Goal: Task Accomplishment & Management: Complete application form

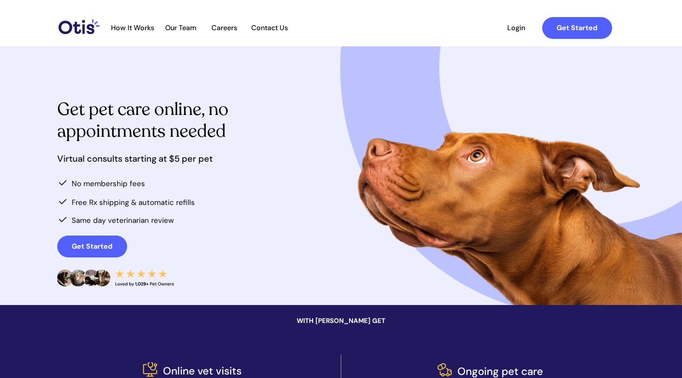
click at [136, 30] on span "How It Works" at bounding box center [133, 28] width 52 height 8
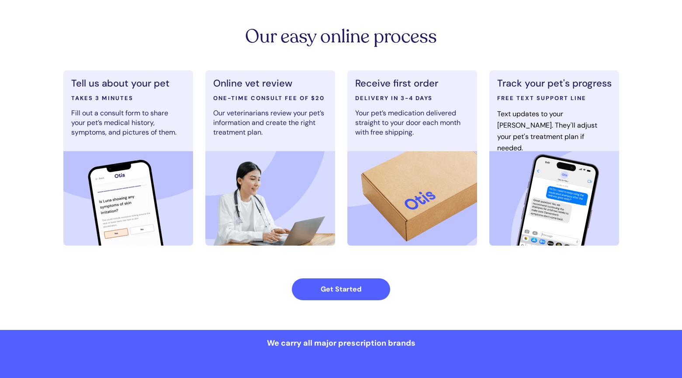
click at [261, 43] on span "Our easy online process" at bounding box center [341, 36] width 192 height 25
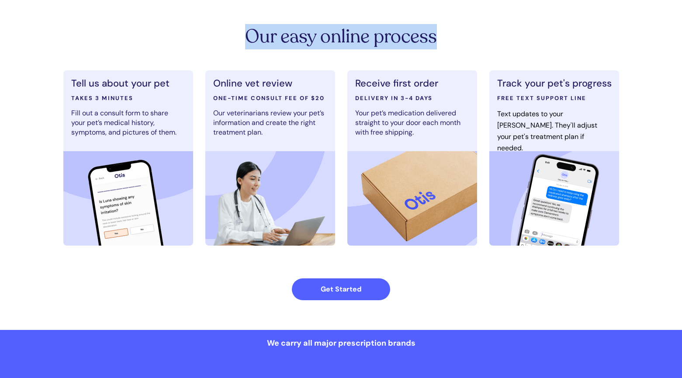
click at [261, 43] on span "Our easy online process" at bounding box center [341, 36] width 192 height 25
click at [254, 45] on span "Our easy online process" at bounding box center [341, 36] width 192 height 25
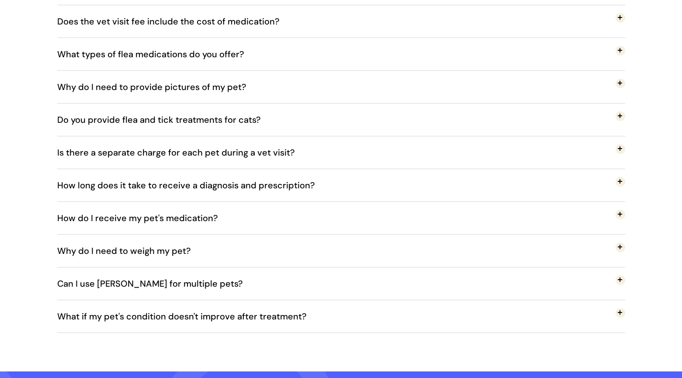
scroll to position [1870, 0]
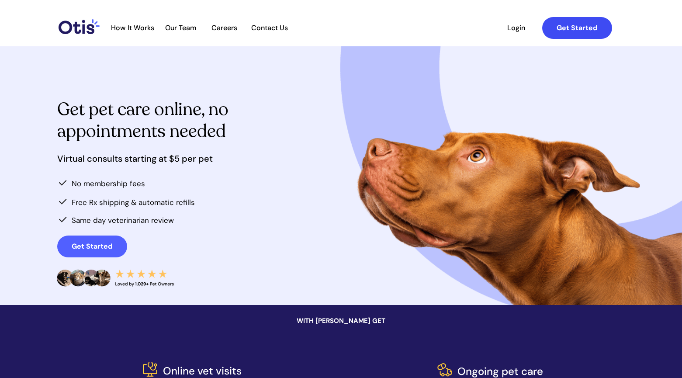
click at [586, 27] on strong "Get Started" at bounding box center [577, 27] width 41 height 9
click at [101, 244] on strong "Get Started" at bounding box center [92, 246] width 41 height 9
click at [143, 27] on span "How It Works" at bounding box center [133, 28] width 52 height 8
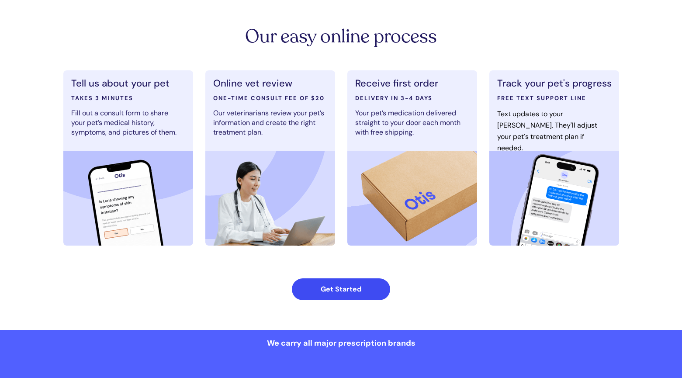
click at [326, 295] on link "Get Started" at bounding box center [341, 290] width 98 height 22
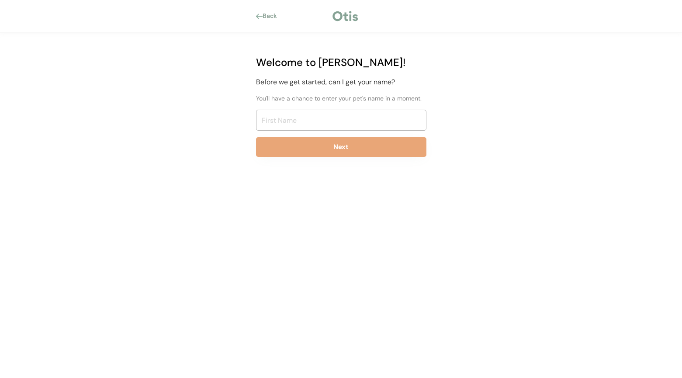
click at [260, 14] on div at bounding box center [259, 16] width 7 height 5
